Goal: Task Accomplishment & Management: Manage account settings

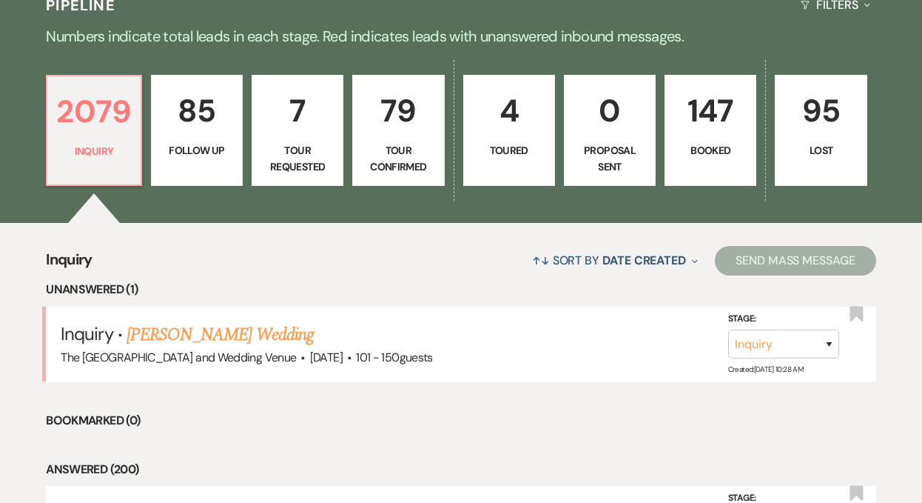
scroll to position [400, 0]
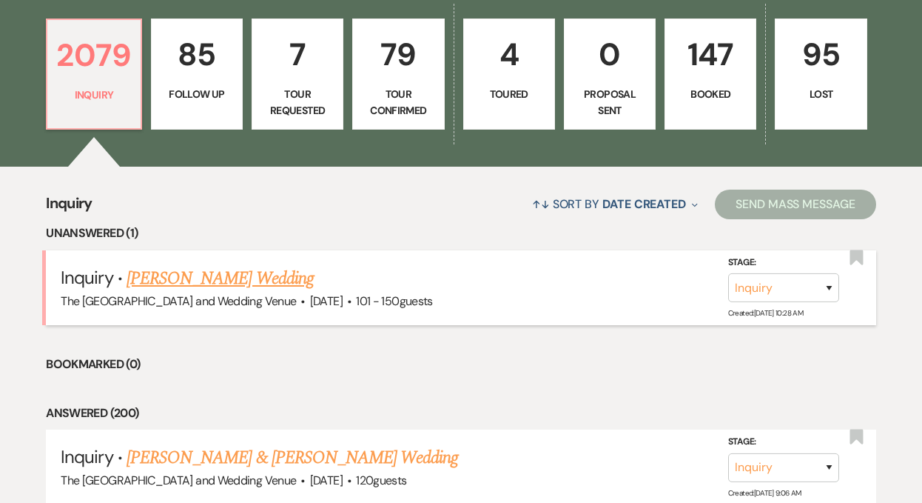
click at [264, 280] on link "[PERSON_NAME] Wedding" at bounding box center [220, 278] width 187 height 27
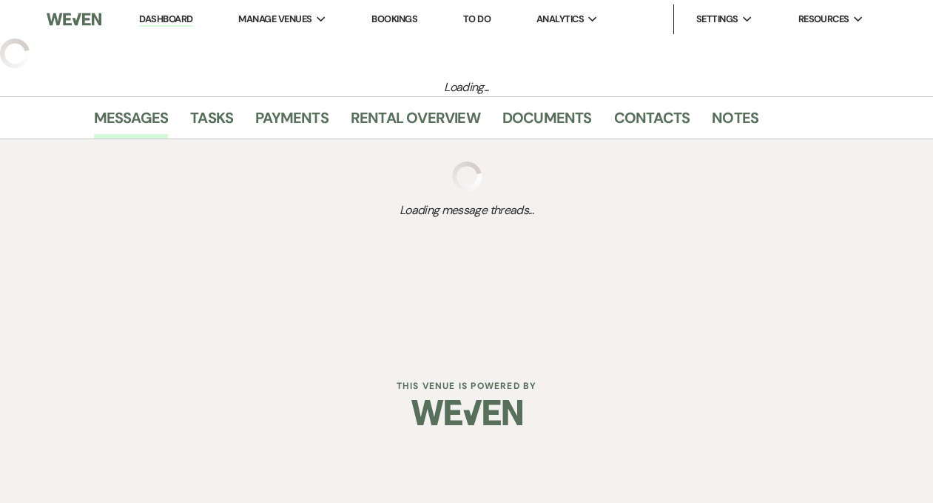
select select "2"
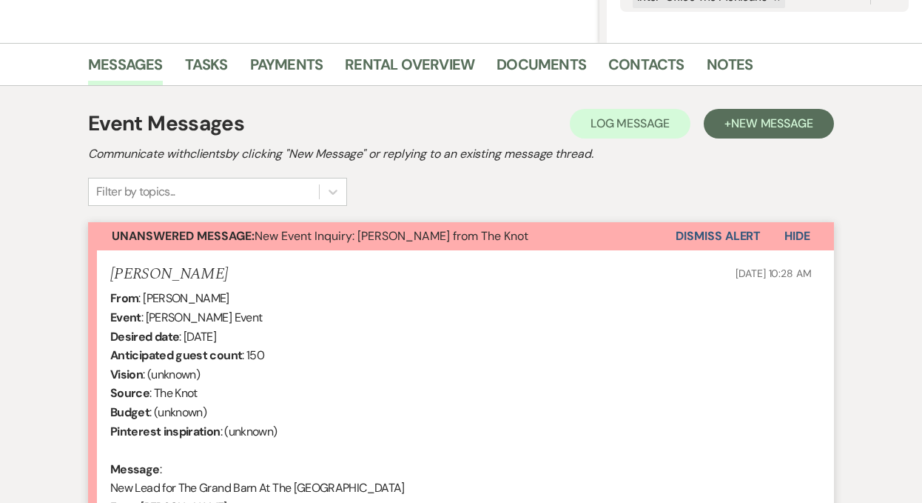
scroll to position [450, 0]
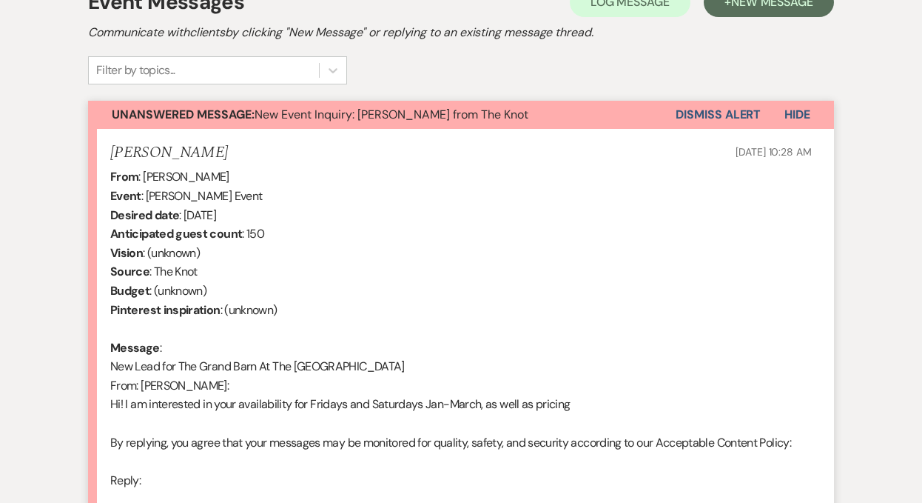
click at [711, 116] on button "Dismiss Alert" at bounding box center [718, 115] width 85 height 28
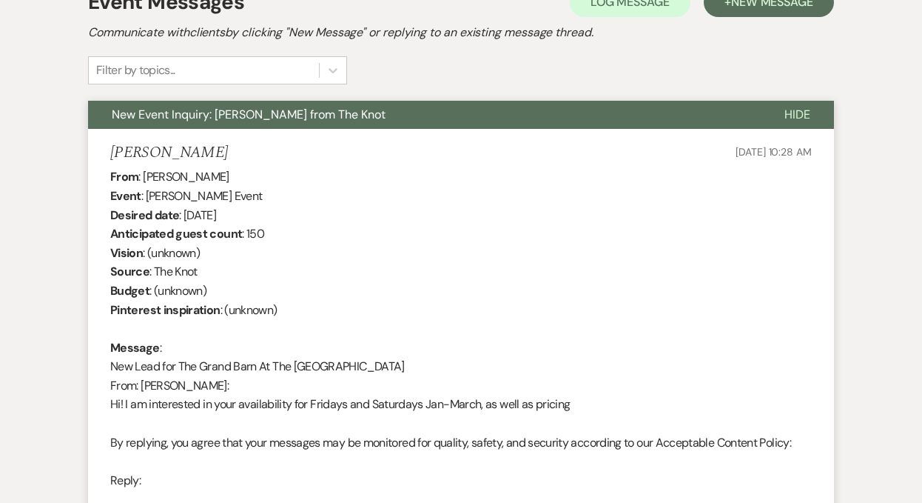
scroll to position [0, 0]
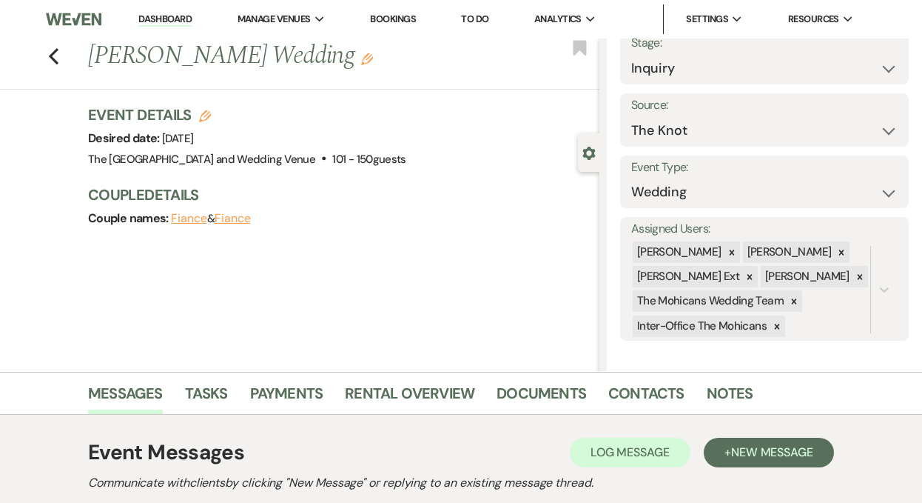
click at [178, 25] on link "Dashboard" at bounding box center [164, 20] width 53 height 14
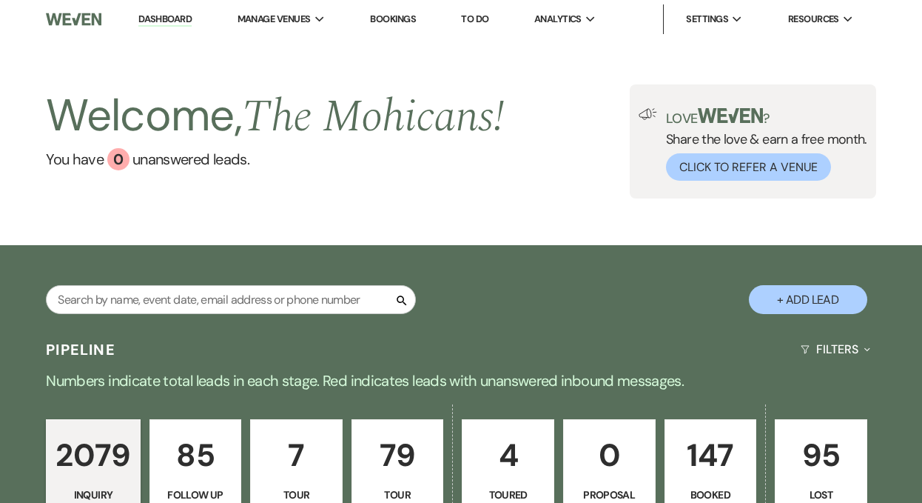
click at [173, 16] on link "Dashboard" at bounding box center [164, 20] width 53 height 14
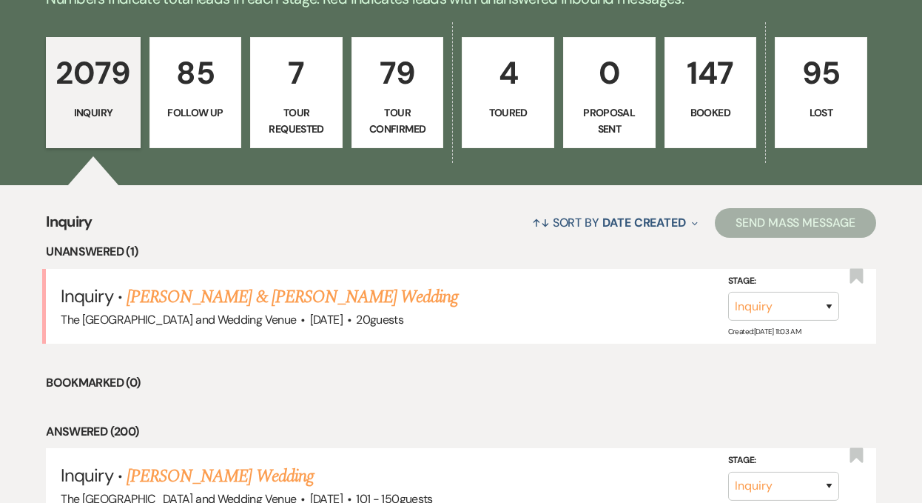
scroll to position [411, 0]
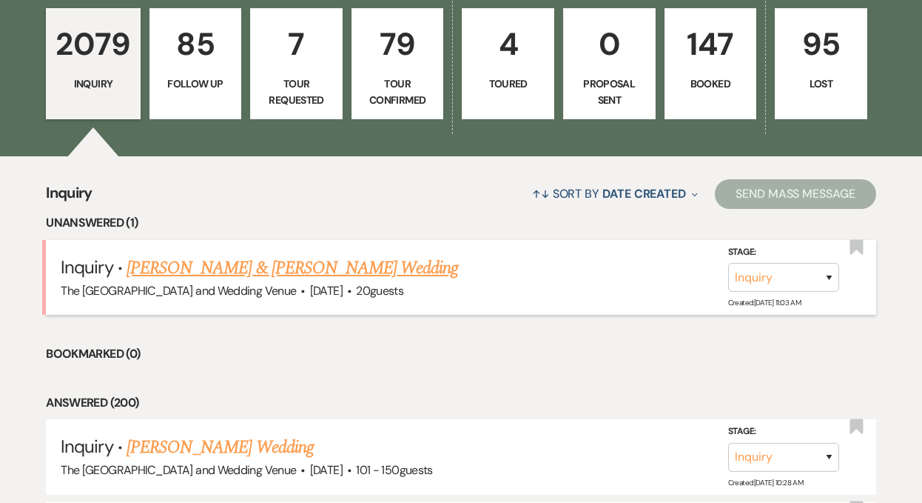
click at [267, 266] on link "[PERSON_NAME] & [PERSON_NAME] Wedding" at bounding box center [293, 268] width 332 height 27
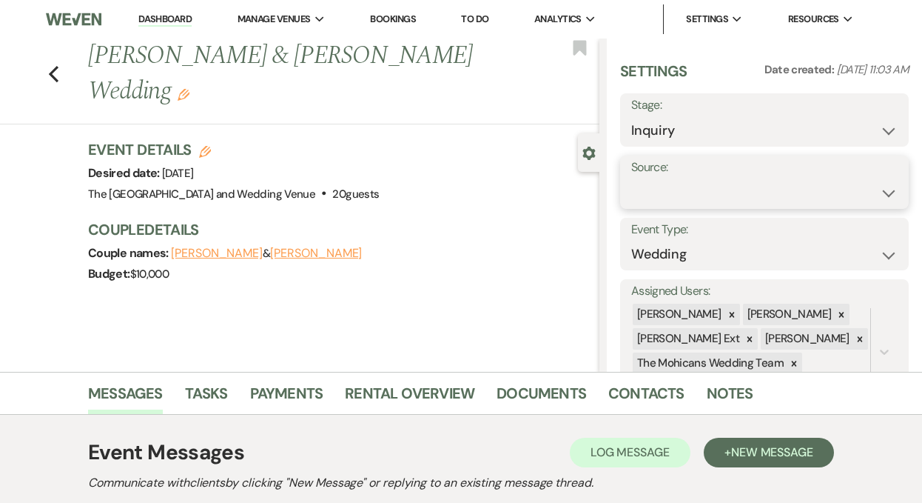
click at [692, 184] on select "Weven Venue Website Instagram Facebook Pinterest Google The Knot Wedding Wire H…" at bounding box center [764, 192] width 266 height 29
select select "5"
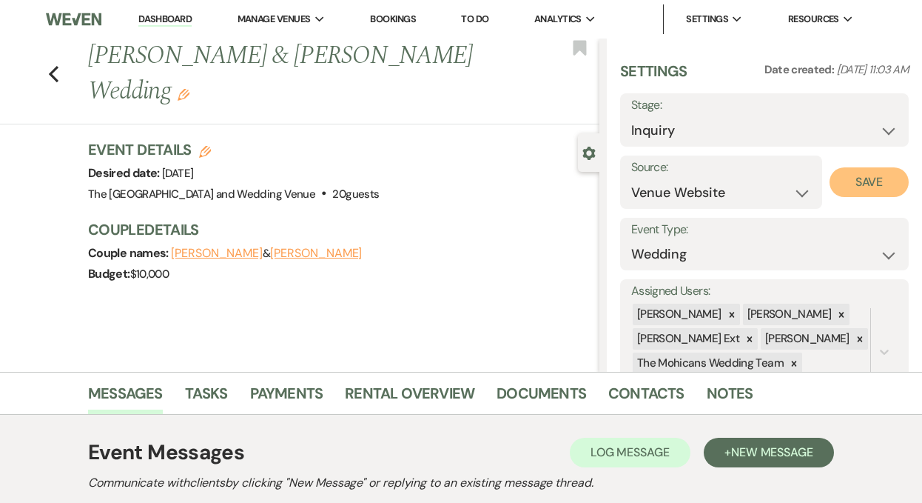
click at [831, 187] on button "Save" at bounding box center [869, 182] width 79 height 30
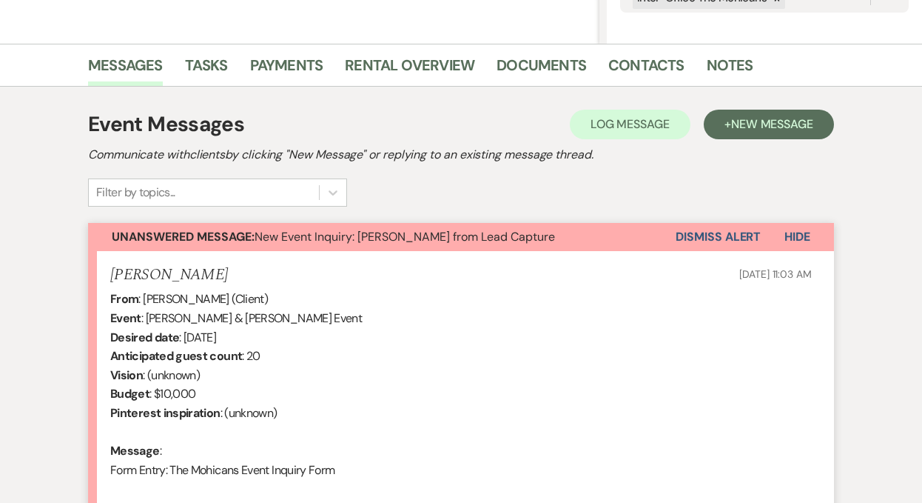
scroll to position [418, 0]
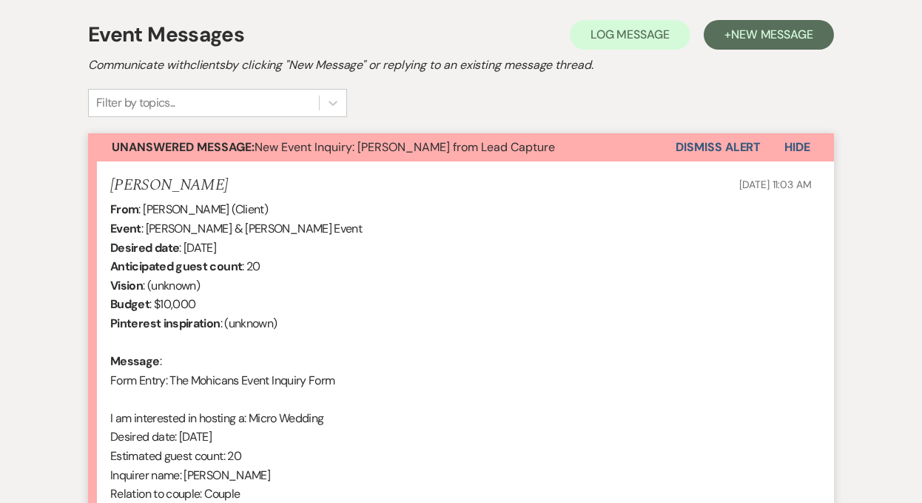
click at [703, 143] on button "Dismiss Alert" at bounding box center [718, 147] width 85 height 28
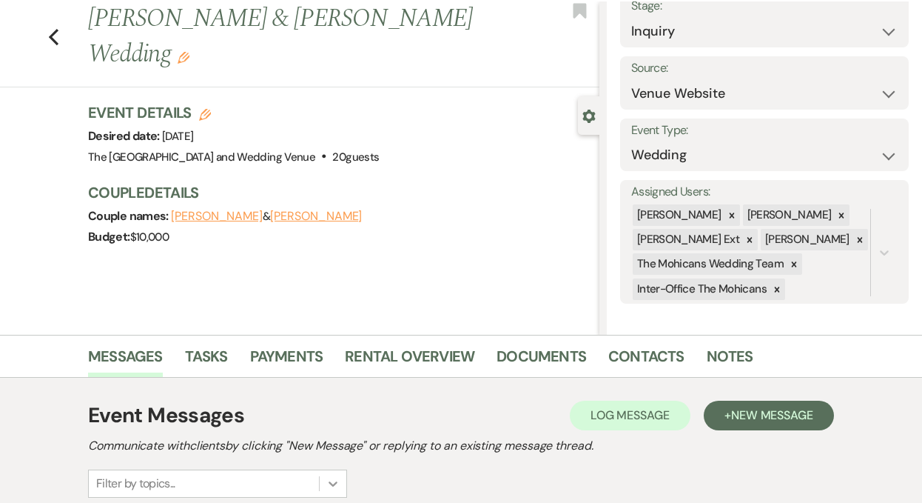
scroll to position [0, 0]
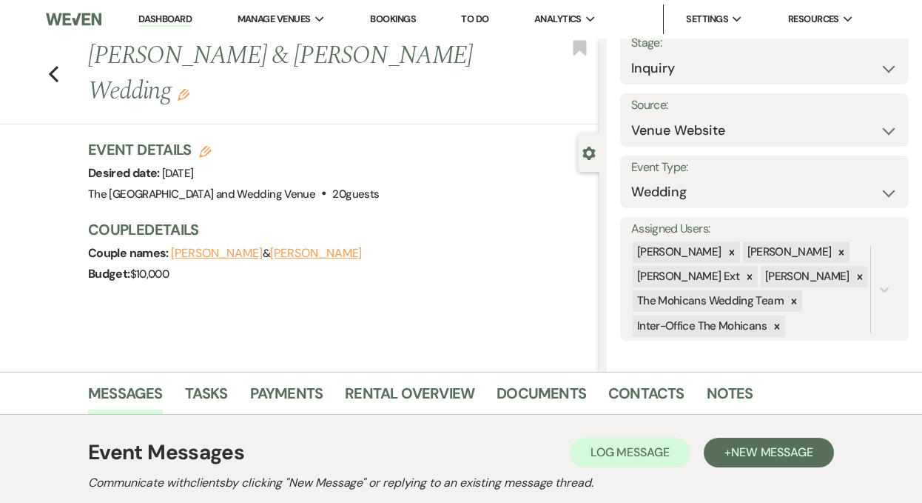
click at [149, 19] on link "Dashboard" at bounding box center [164, 20] width 53 height 14
